Goal: Communication & Community: Answer question/provide support

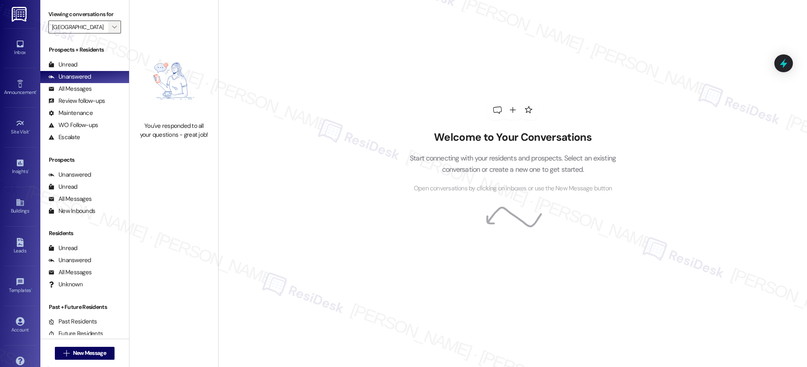
click at [112, 28] on icon "" at bounding box center [114, 27] width 4 height 6
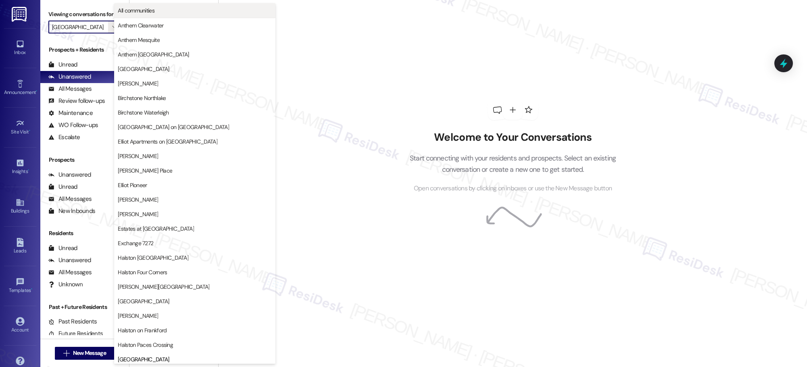
click at [173, 11] on span "All communities" at bounding box center [195, 10] width 154 height 8
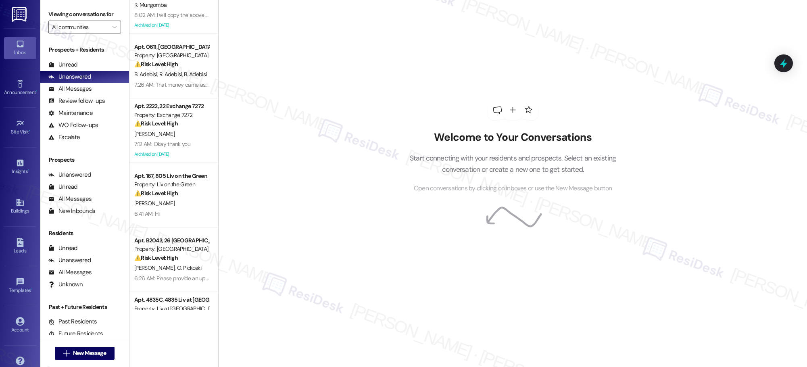
scroll to position [188, 0]
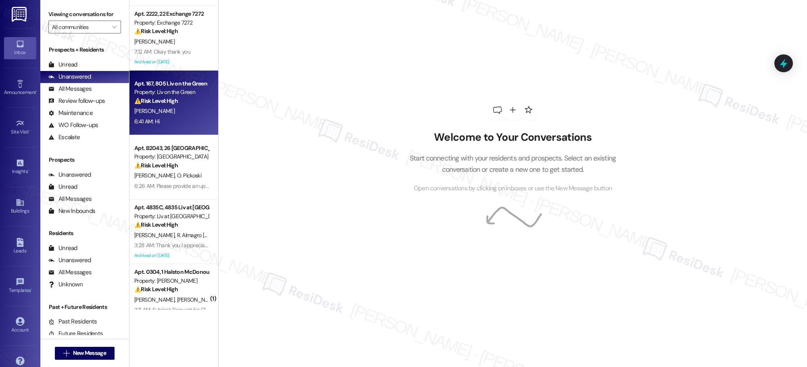
click at [182, 118] on div "6:41 AM: Hi 6:41 AM: Hi" at bounding box center [172, 122] width 76 height 10
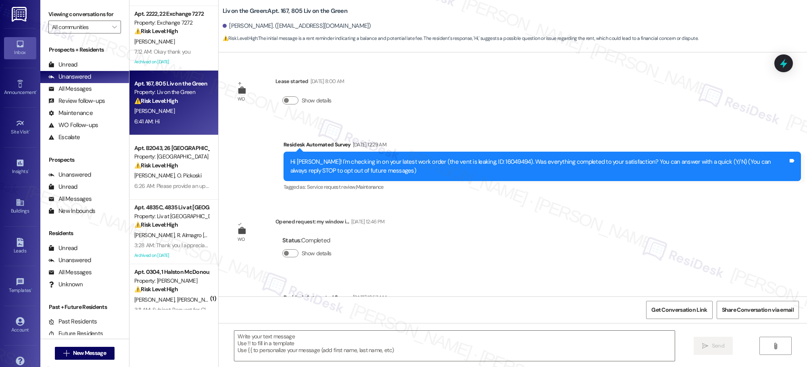
scroll to position [1366, 0]
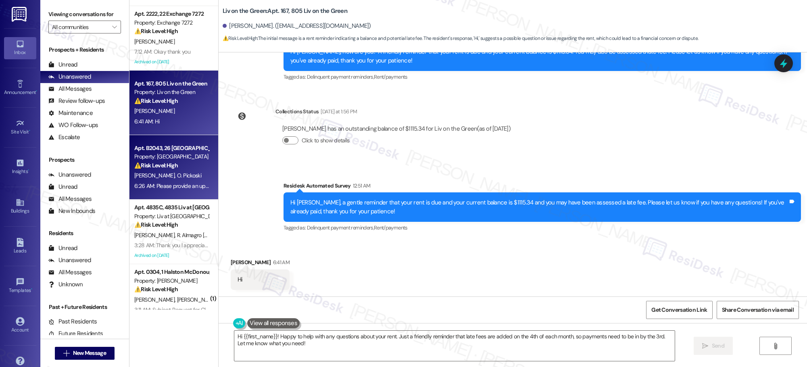
click at [163, 181] on div "[PERSON_NAME] [PERSON_NAME]" at bounding box center [172, 176] width 76 height 10
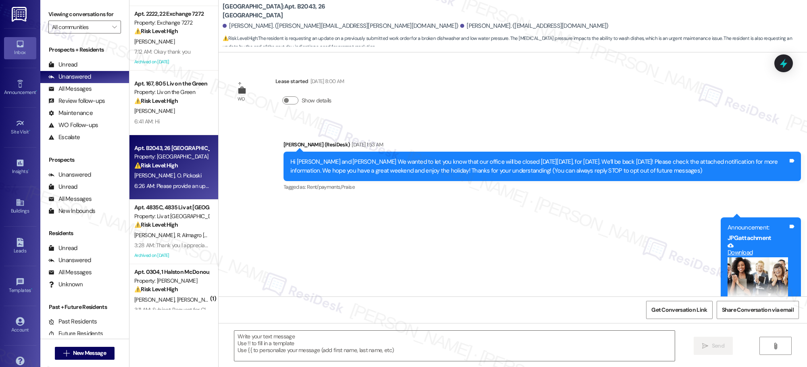
scroll to position [3720, 0]
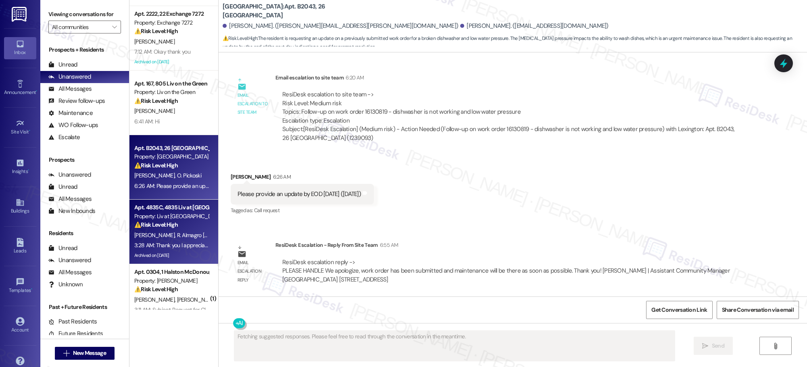
click at [177, 236] on span "R. Almagro [PERSON_NAME]" at bounding box center [210, 235] width 66 height 7
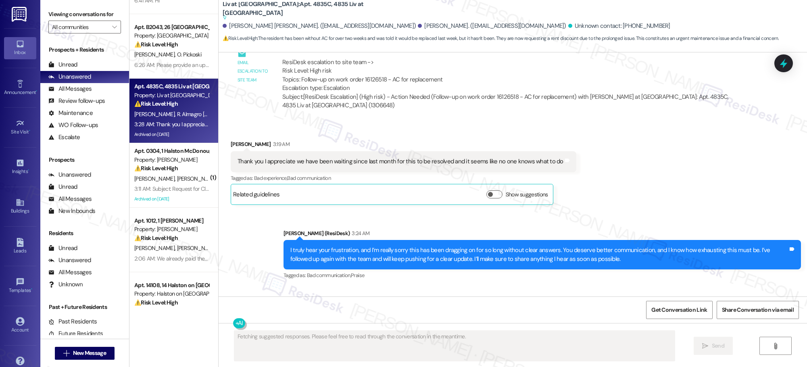
scroll to position [339, 0]
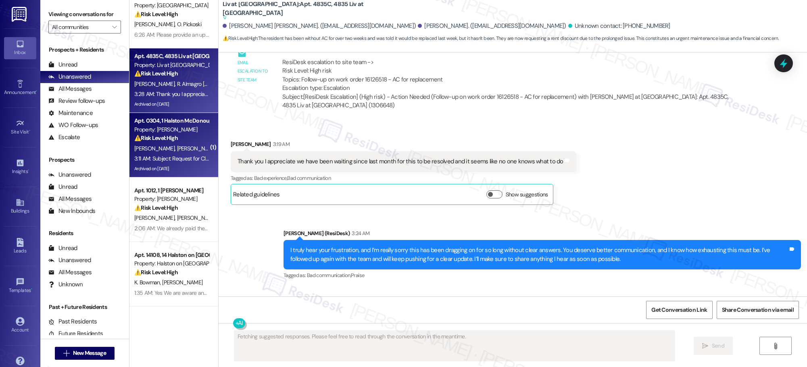
click at [171, 140] on div "⚠️ Risk Level: High The resident is requesting the return of their deposit and …" at bounding box center [171, 138] width 75 height 8
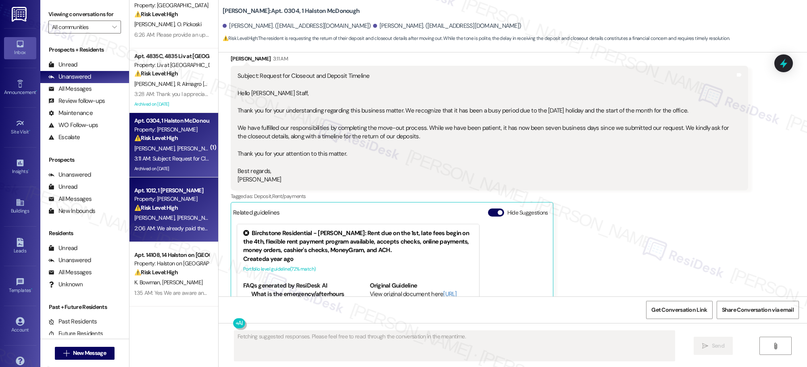
scroll to position [10254, 0]
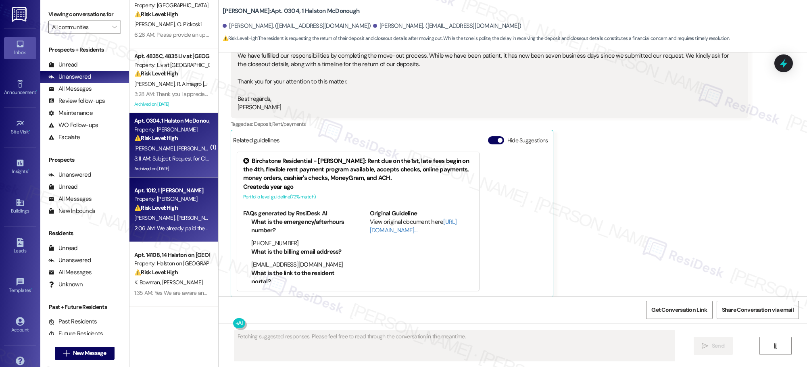
click at [186, 224] on div "2:06 AM: We already paid the balance for September on [DATE]. It may not have l…" at bounding box center [172, 228] width 76 height 10
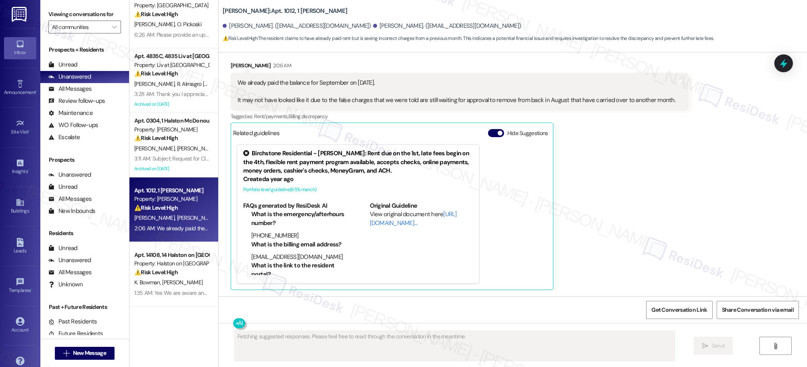
scroll to position [3482, 0]
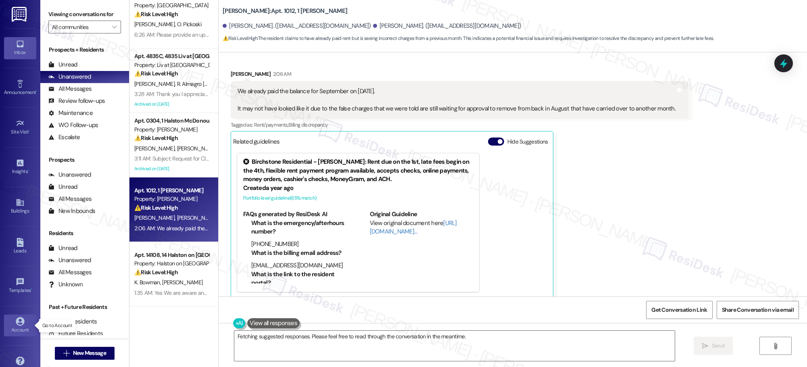
click at [18, 324] on icon at bounding box center [20, 321] width 9 height 9
